Goal: Task Accomplishment & Management: Manage account settings

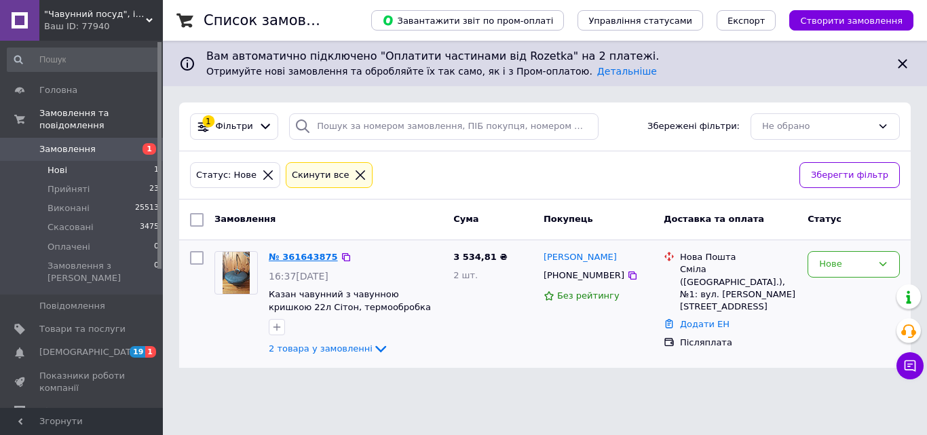
click at [314, 253] on link "№ 361643875" at bounding box center [303, 257] width 69 height 10
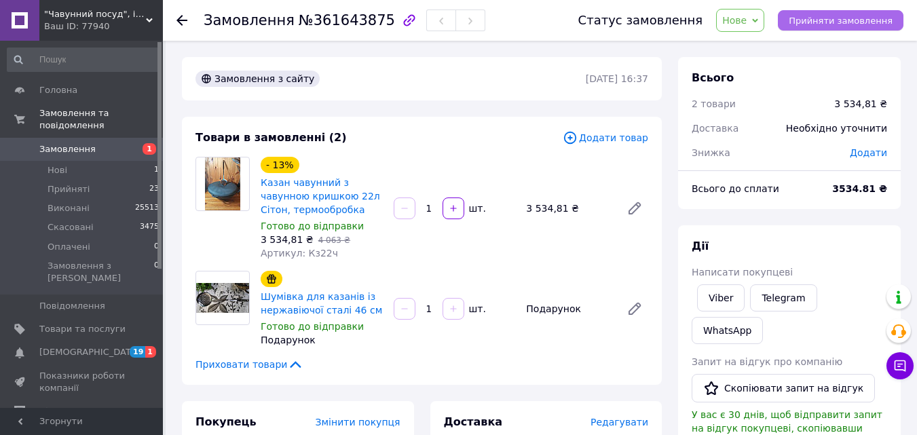
click at [804, 18] on span "Прийняти замовлення" at bounding box center [841, 21] width 104 height 10
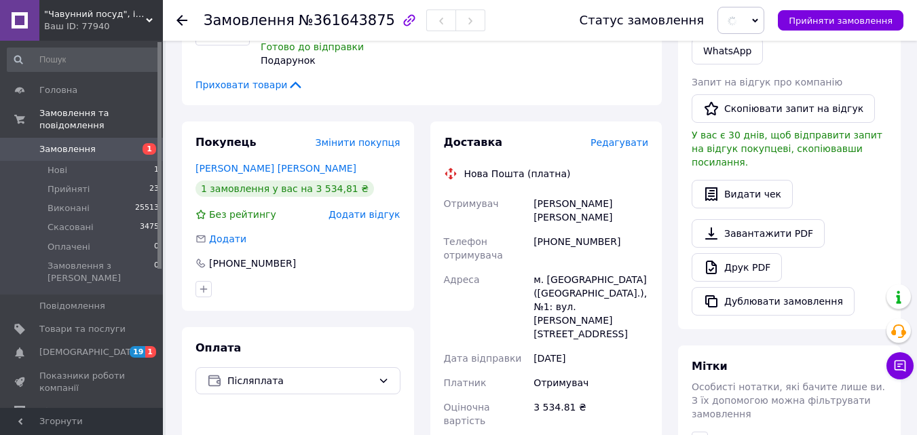
scroll to position [339, 0]
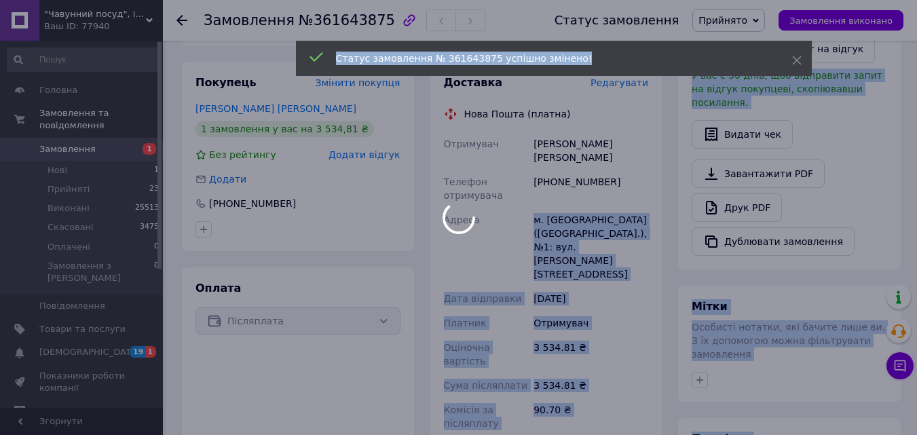
drag, startPoint x: 519, startPoint y: 208, endPoint x: 618, endPoint y: 225, distance: 101.2
click at [599, 233] on body ""Чавунний посуд", інтернет-магазин Ваш ID: 77940 Сайт "Чавунний посуд", інтерне…" at bounding box center [458, 196] width 917 height 1071
click at [641, 226] on div at bounding box center [458, 217] width 917 height 435
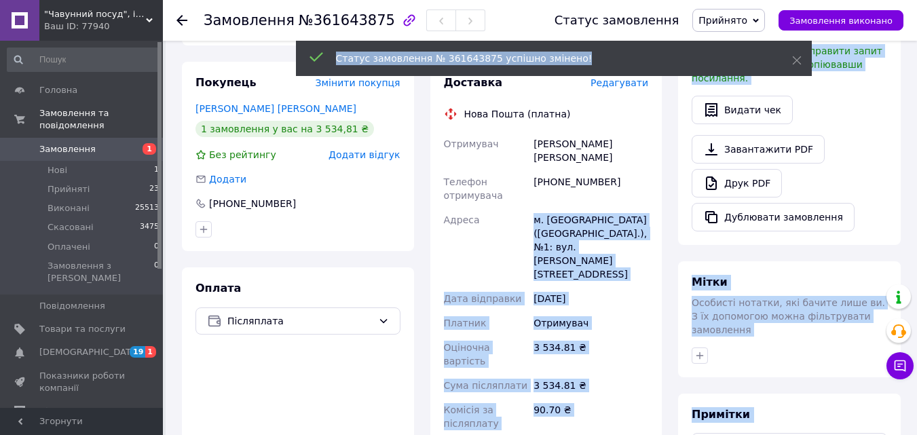
click at [614, 227] on div "м. Сміла (Черкаська обл.), №1: вул. Богдана Хмельницького, 29" at bounding box center [591, 247] width 120 height 79
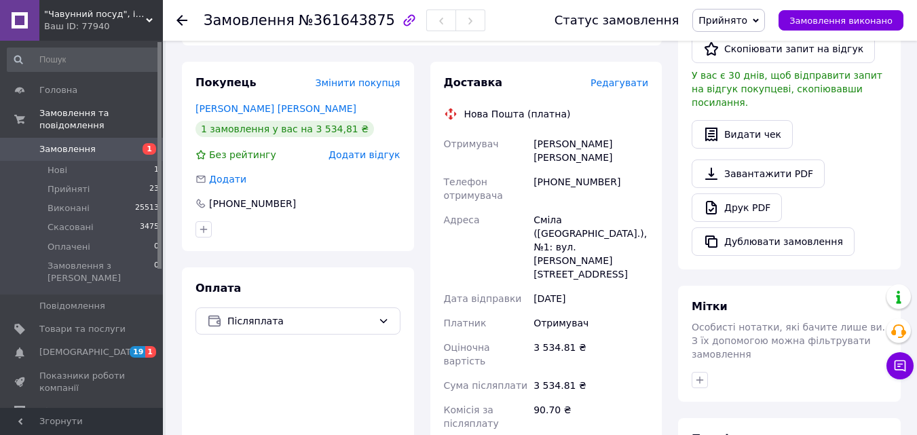
drag, startPoint x: 616, startPoint y: 229, endPoint x: 534, endPoint y: 209, distance: 84.6
click at [534, 209] on div "Сміла (Черкаська обл.), №1: вул. Богдана Хмельницького, 29" at bounding box center [591, 247] width 120 height 79
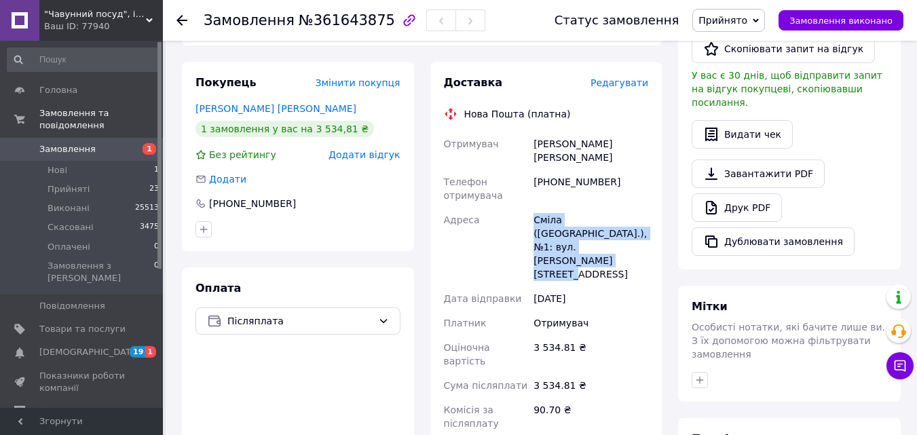
drag, startPoint x: 533, startPoint y: 206, endPoint x: 637, endPoint y: 232, distance: 107.2
click at [637, 232] on div "Сміла (Черкаська обл.), №1: вул. Богдана Хмельницького, 29" at bounding box center [591, 247] width 120 height 79
copy div "Сміла (Черкаська обл.), №1: вул. Богдана Хмельницького, 29"
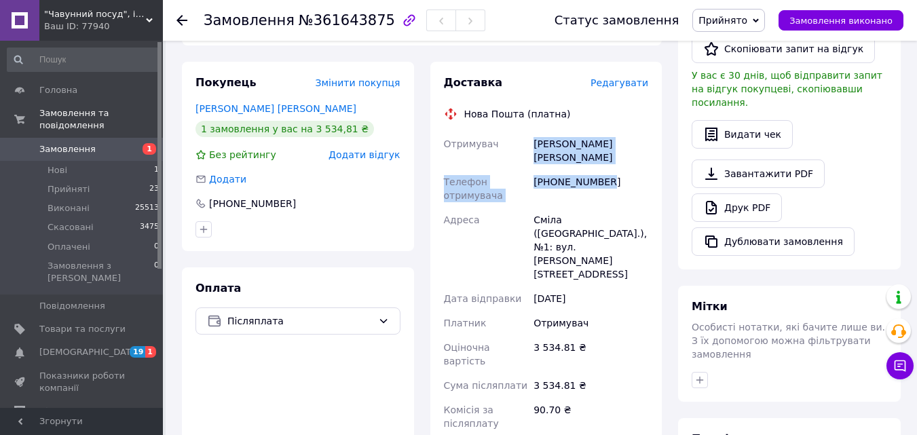
drag, startPoint x: 608, startPoint y: 177, endPoint x: 527, endPoint y: 149, distance: 85.7
click at [527, 149] on div "Отримувач Овідько Юрій Телефон отримувача +380934562675 Адреса Сміла (Черкаська…" at bounding box center [546, 303] width 210 height 342
copy div "Отримувач Овідько Юрій Телефон отримувача +380934562675"
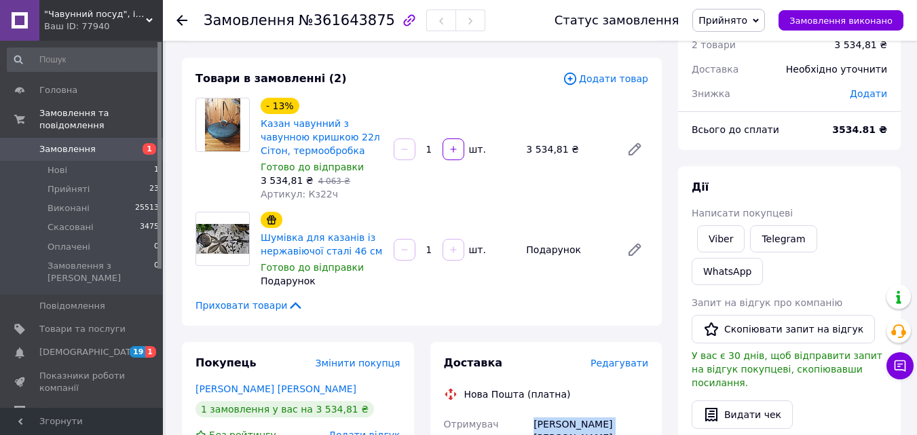
scroll to position [0, 0]
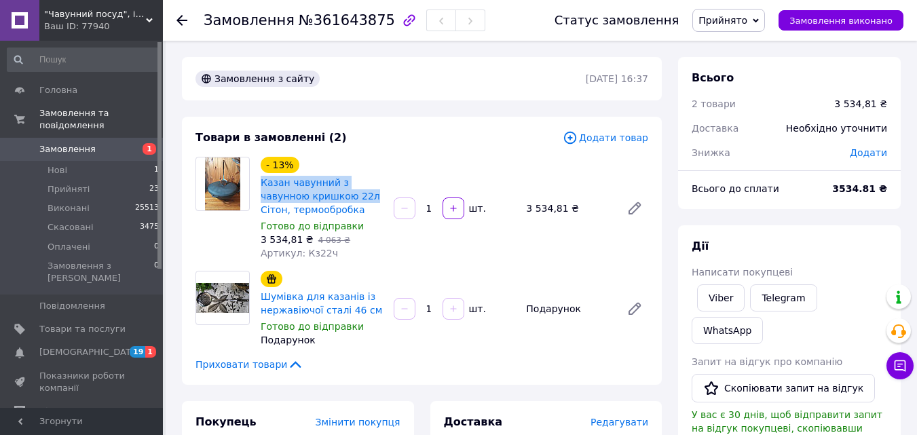
drag, startPoint x: 257, startPoint y: 181, endPoint x: 368, endPoint y: 196, distance: 111.7
click at [368, 196] on div "- 13% Казан чавунний з чавунною кришкою 22л Сітон, термообробка Готово до відпр…" at bounding box center [321, 208] width 133 height 109
copy link "Казан чавунний з чавунною кришкою 22л"
drag, startPoint x: 492, startPoint y: 256, endPoint x: 589, endPoint y: 246, distance: 96.9
click at [589, 246] on div "- 13% Казан чавунний з чавунною кришкою 22л Сітон, термообробка Готово до відпр…" at bounding box center [454, 208] width 398 height 109
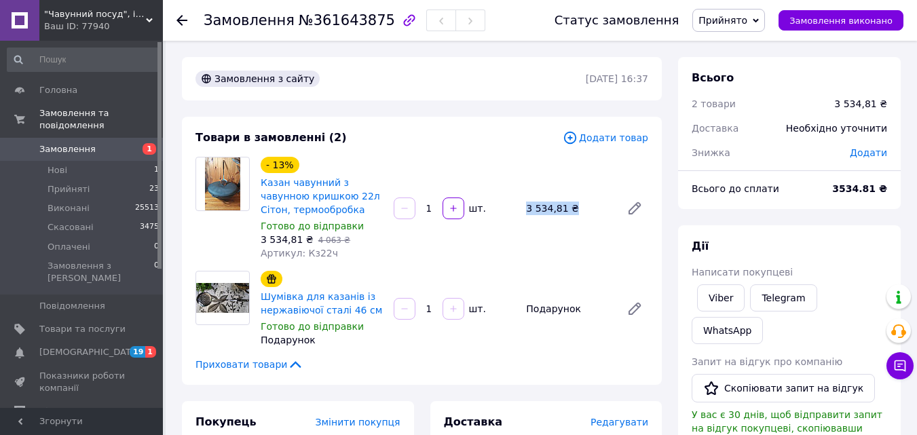
copy div "шт. 3 534,81 ₴"
drag, startPoint x: 259, startPoint y: 295, endPoint x: 298, endPoint y: 296, distance: 39.4
click at [298, 298] on div "Шумівка для казанів із нержавіючої сталі 46 см Готово до відправки Подарунок" at bounding box center [321, 308] width 133 height 81
copy link "Шумівка"
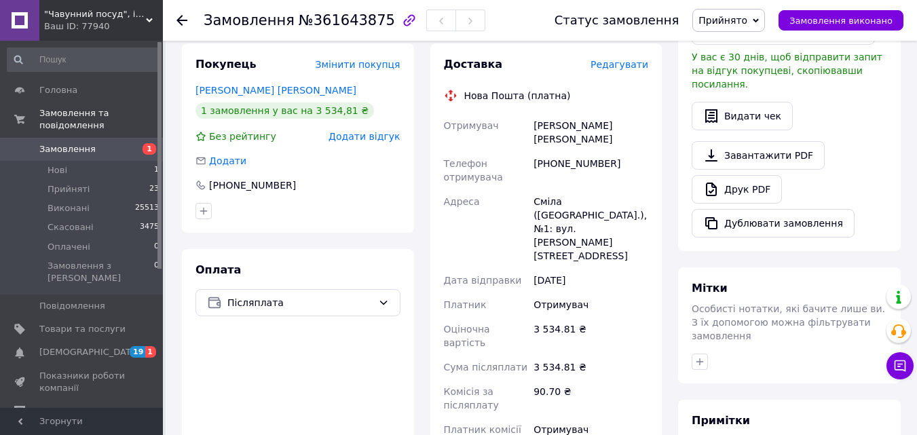
scroll to position [475, 0]
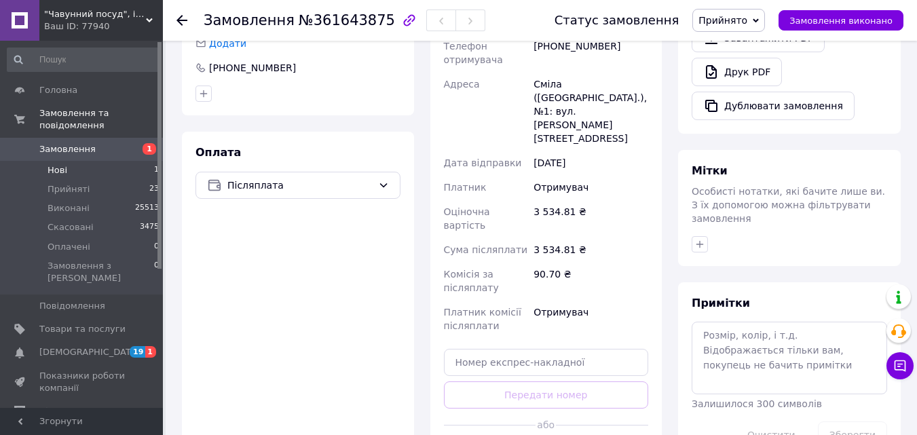
click at [105, 161] on li "Нові 1" at bounding box center [83, 170] width 167 height 19
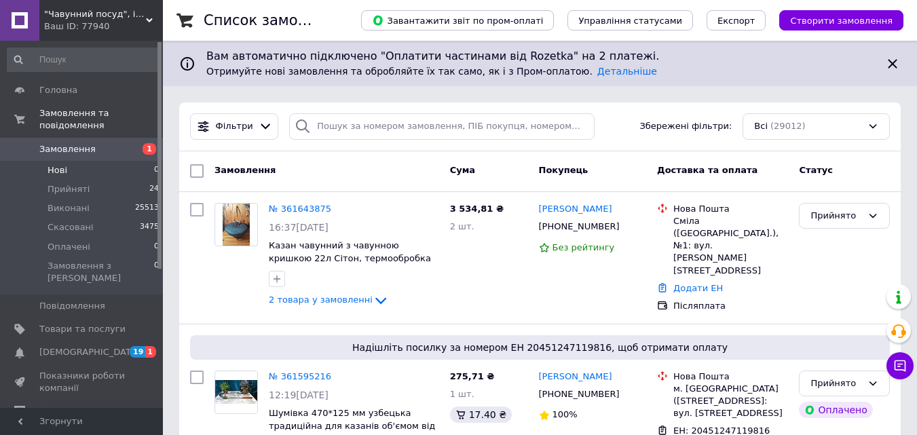
click at [90, 161] on li "Нові 0" at bounding box center [83, 170] width 167 height 19
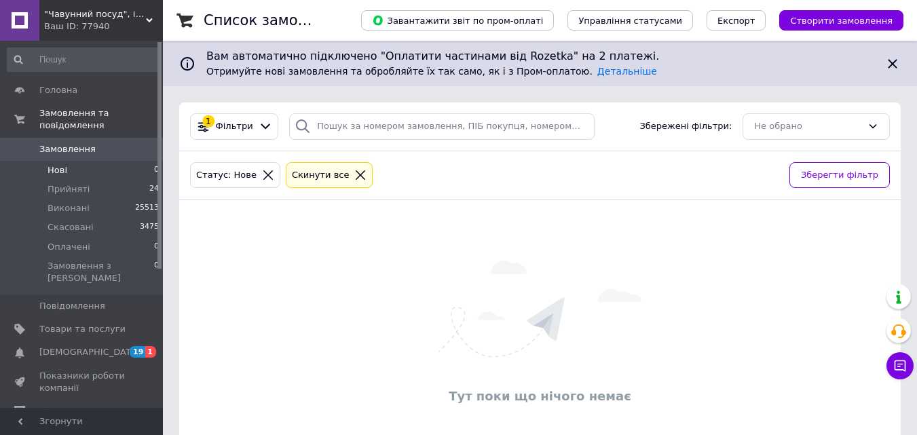
click at [861, 311] on div "Тут поки що нічого немає" at bounding box center [540, 334] width 722 height 242
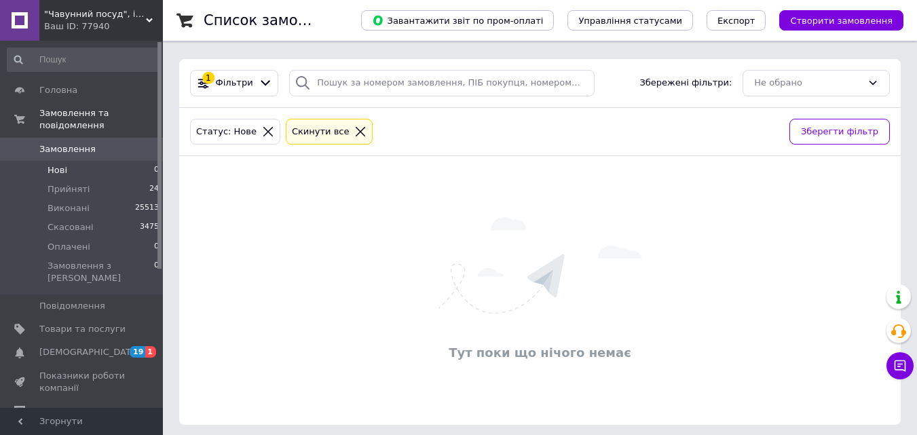
scroll to position [50, 0]
